Goal: Task Accomplishment & Management: Manage account settings

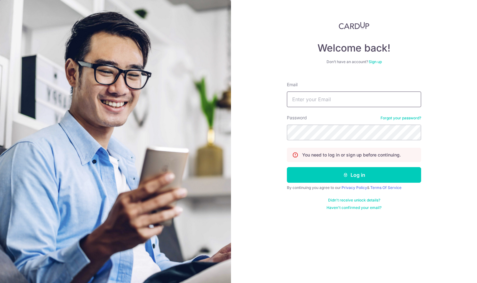
type input "[EMAIL_ADDRESS][DOMAIN_NAME]"
click at [321, 100] on input "[EMAIL_ADDRESS][DOMAIN_NAME]" at bounding box center [354, 99] width 134 height 16
drag, startPoint x: 444, startPoint y: 148, endPoint x: 405, endPoint y: 154, distance: 39.5
click at [442, 148] on div "Welcome back! Don’t have an account? Sign up Email [EMAIL_ADDRESS][DOMAIN_NAME]…" at bounding box center [354, 141] width 246 height 283
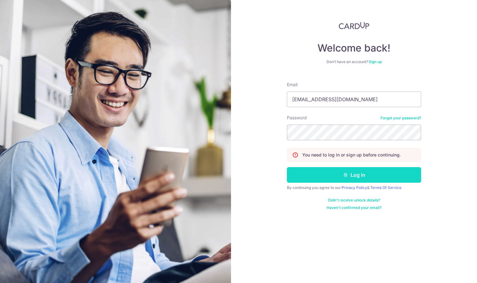
click at [345, 173] on icon "submit" at bounding box center [345, 174] width 5 height 5
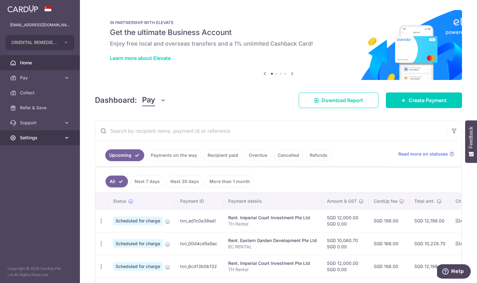
click at [22, 137] on span "Settings" at bounding box center [40, 138] width 41 height 6
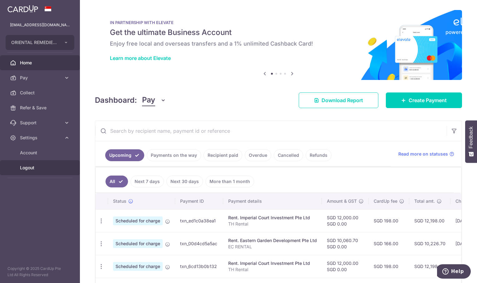
click at [22, 167] on span "Logout" at bounding box center [40, 168] width 41 height 6
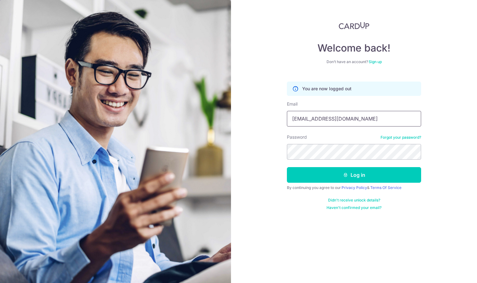
click at [329, 119] on input "[EMAIL_ADDRESS][DOMAIN_NAME]" at bounding box center [354, 119] width 134 height 16
type input "meirongchen+ori@orientalremediesgroup.com"
click at [351, 174] on button "Log in" at bounding box center [354, 175] width 134 height 16
